Goal: Task Accomplishment & Management: Manage account settings

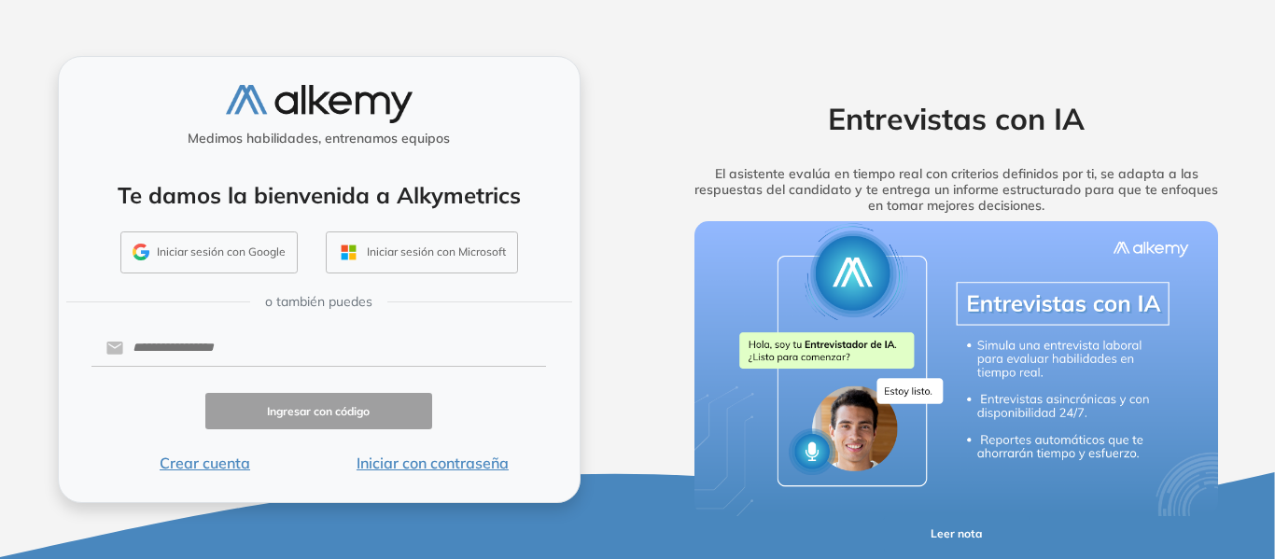
click at [281, 254] on button "Iniciar sesión con Google" at bounding box center [208, 253] width 177 height 43
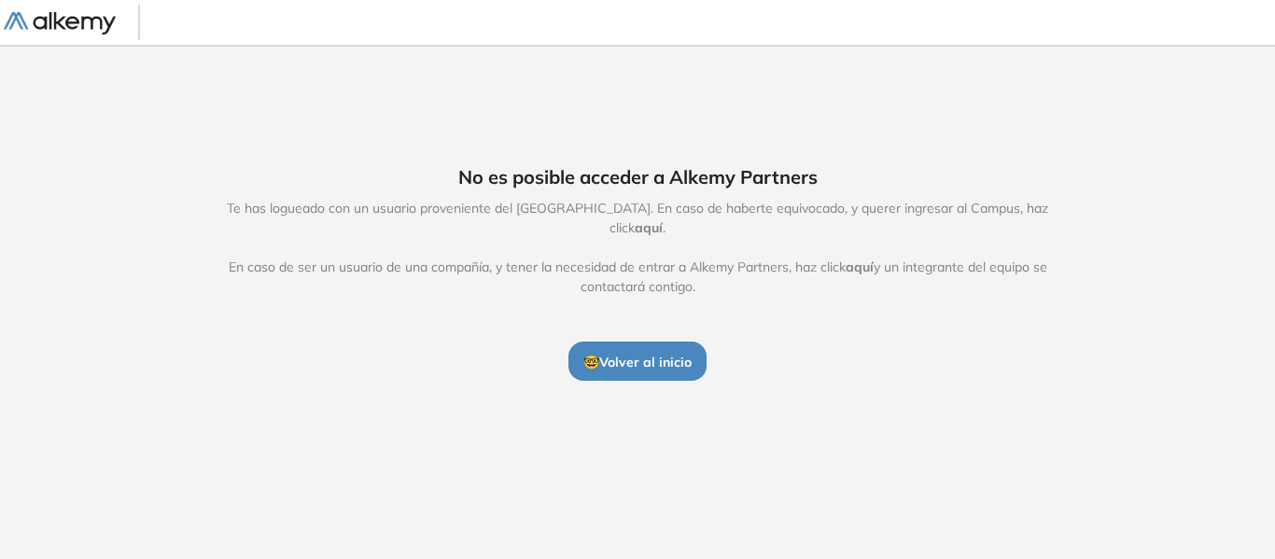
drag, startPoint x: 653, startPoint y: 357, endPoint x: 877, endPoint y: 414, distance: 230.5
click at [867, 416] on div "No es posible acceder a Alkemy Partners Te has logueado con un usuario provenie…" at bounding box center [637, 272] width 1275 height 455
click at [632, 359] on span "🤓 Volver al inicio" at bounding box center [637, 362] width 108 height 17
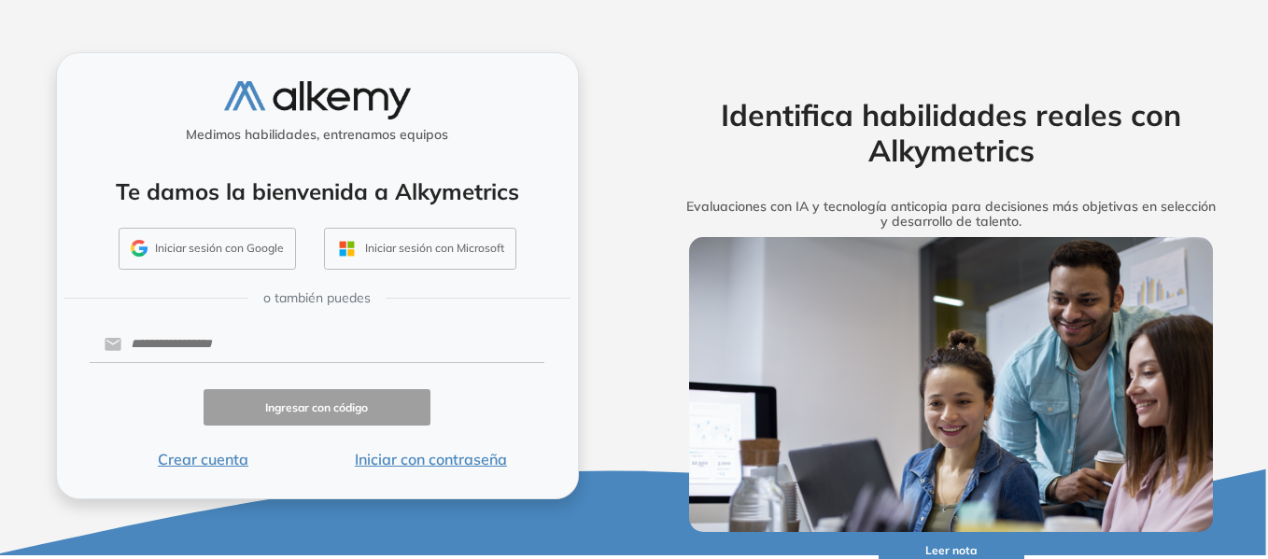
scroll to position [13, 0]
